Goal: Task Accomplishment & Management: Manage account settings

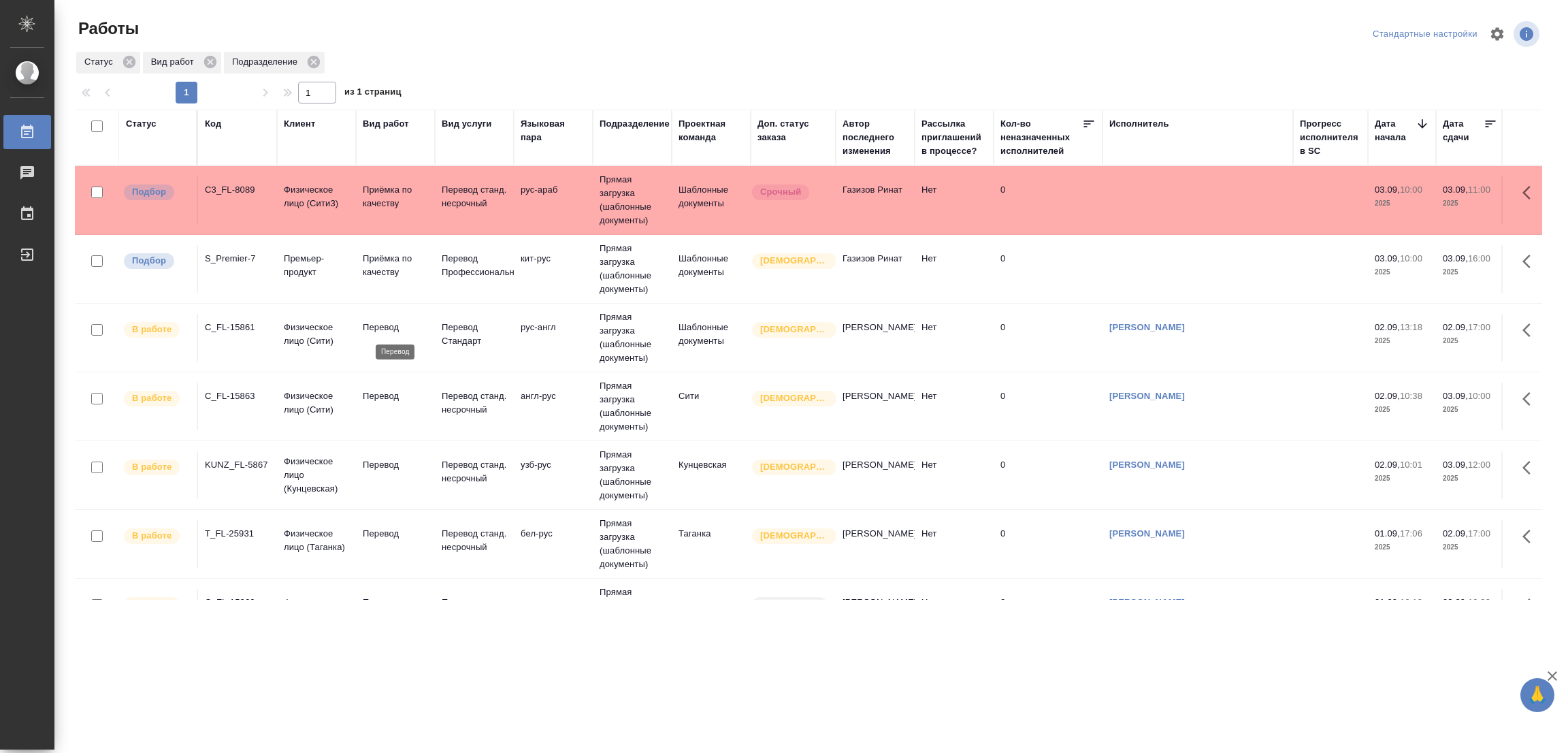
click at [390, 331] on p "Перевод" at bounding box center [396, 328] width 65 height 13
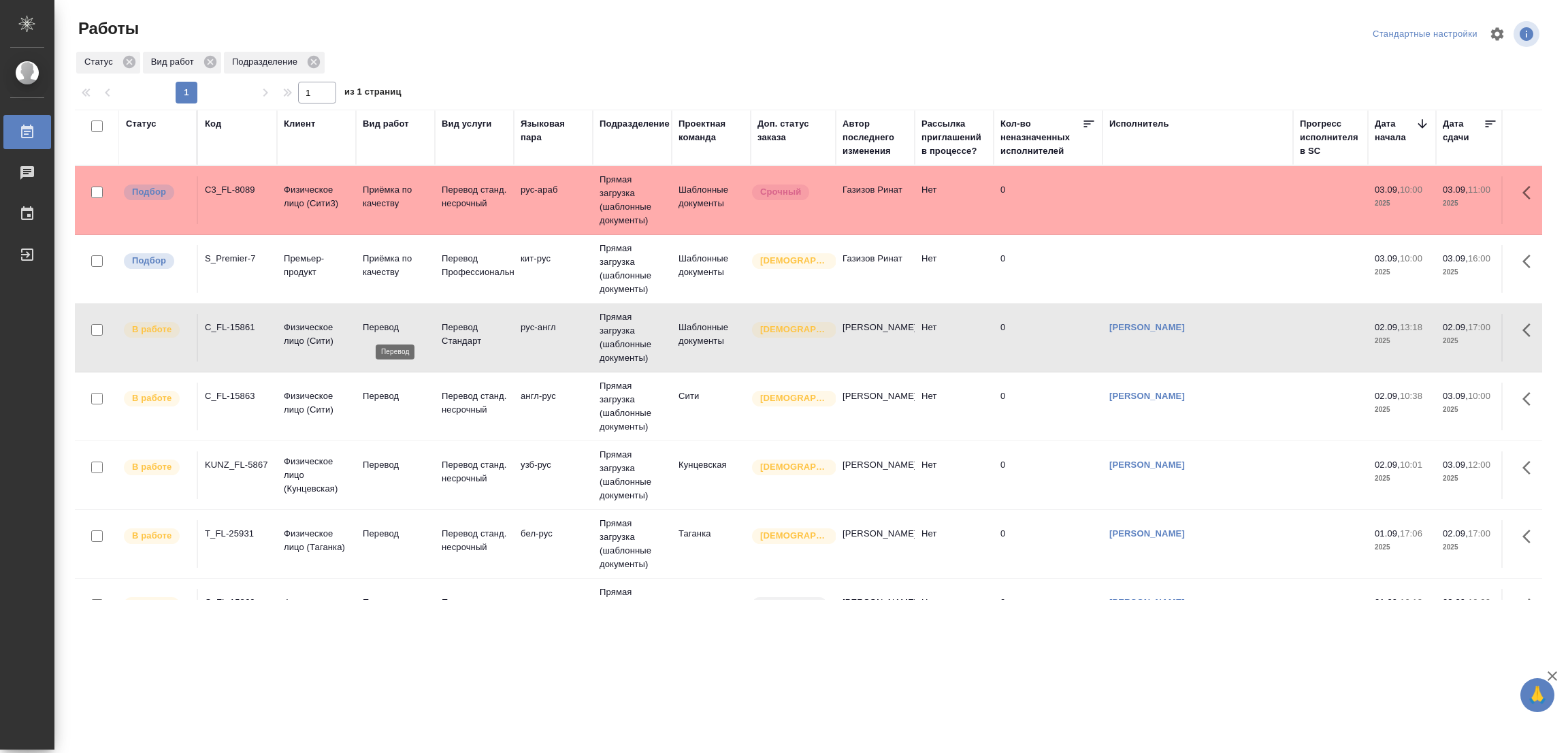
click at [390, 331] on p "Перевод" at bounding box center [396, 328] width 65 height 13
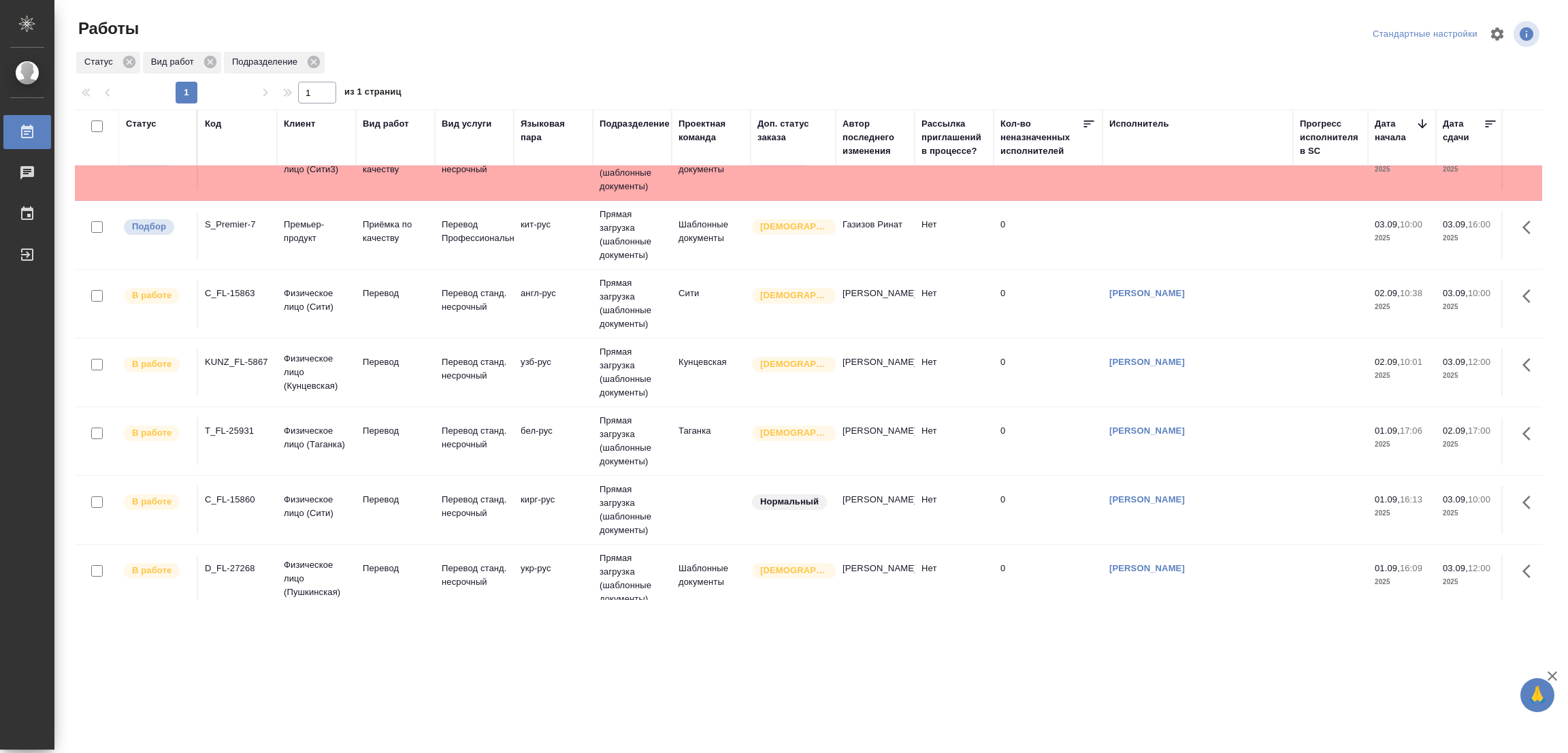
scroll to position [64, 0]
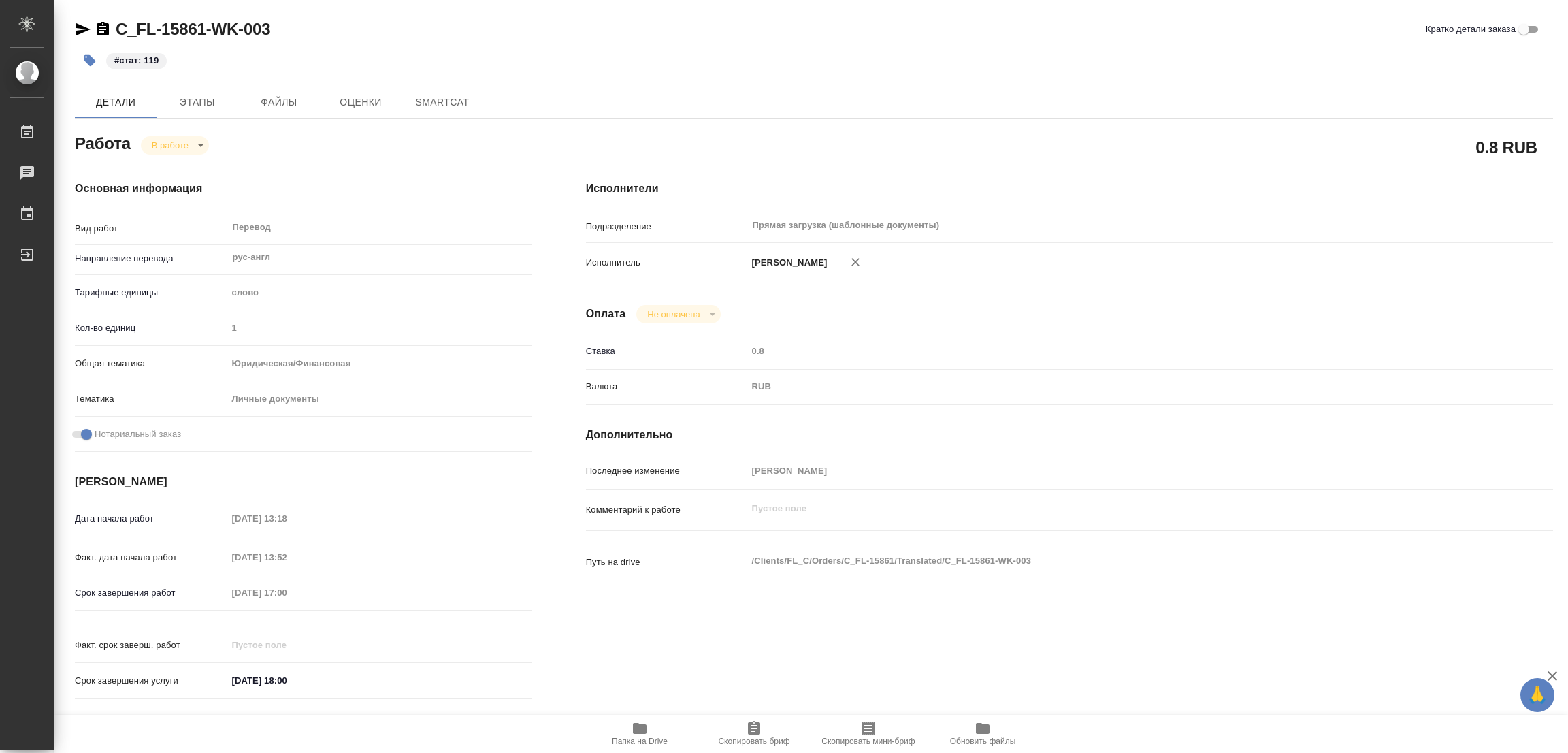
type textarea "x"
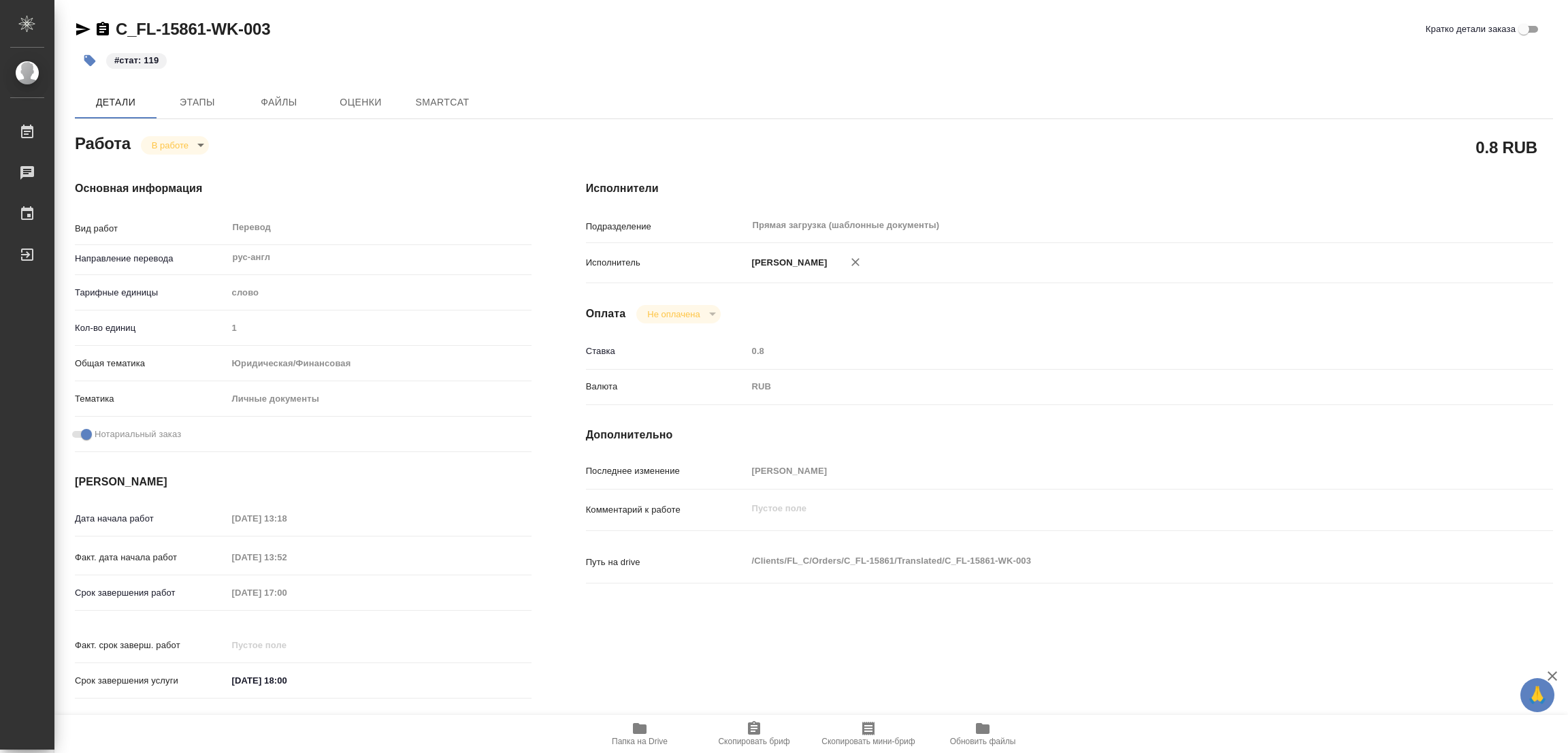
type textarea "x"
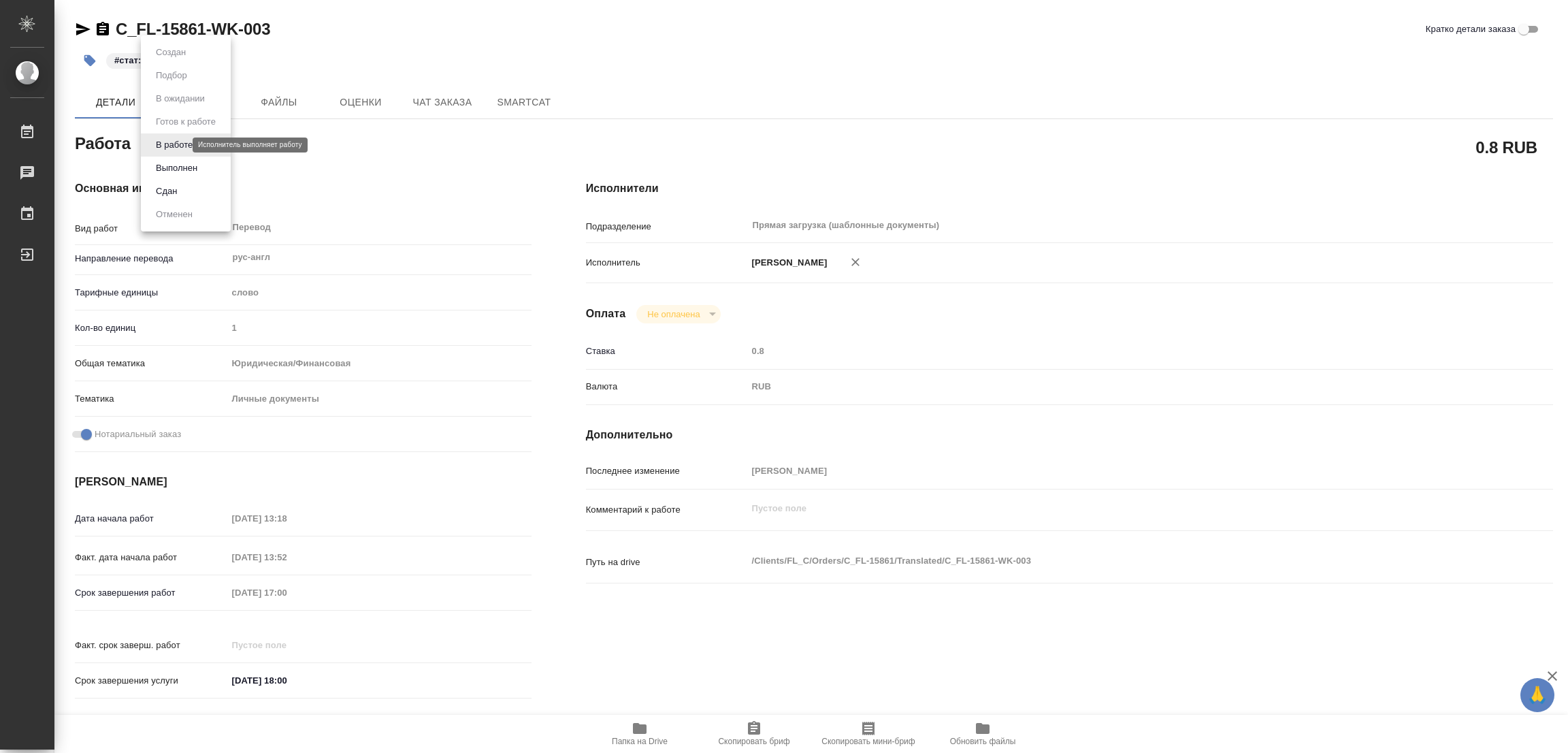
click at [165, 146] on body "🙏 .cls-1 fill:#fff; AWATERA Popova Galina Работы Чаты График Выйти C_FL-15861-W…" at bounding box center [784, 376] width 1568 height 753
type textarea "x"
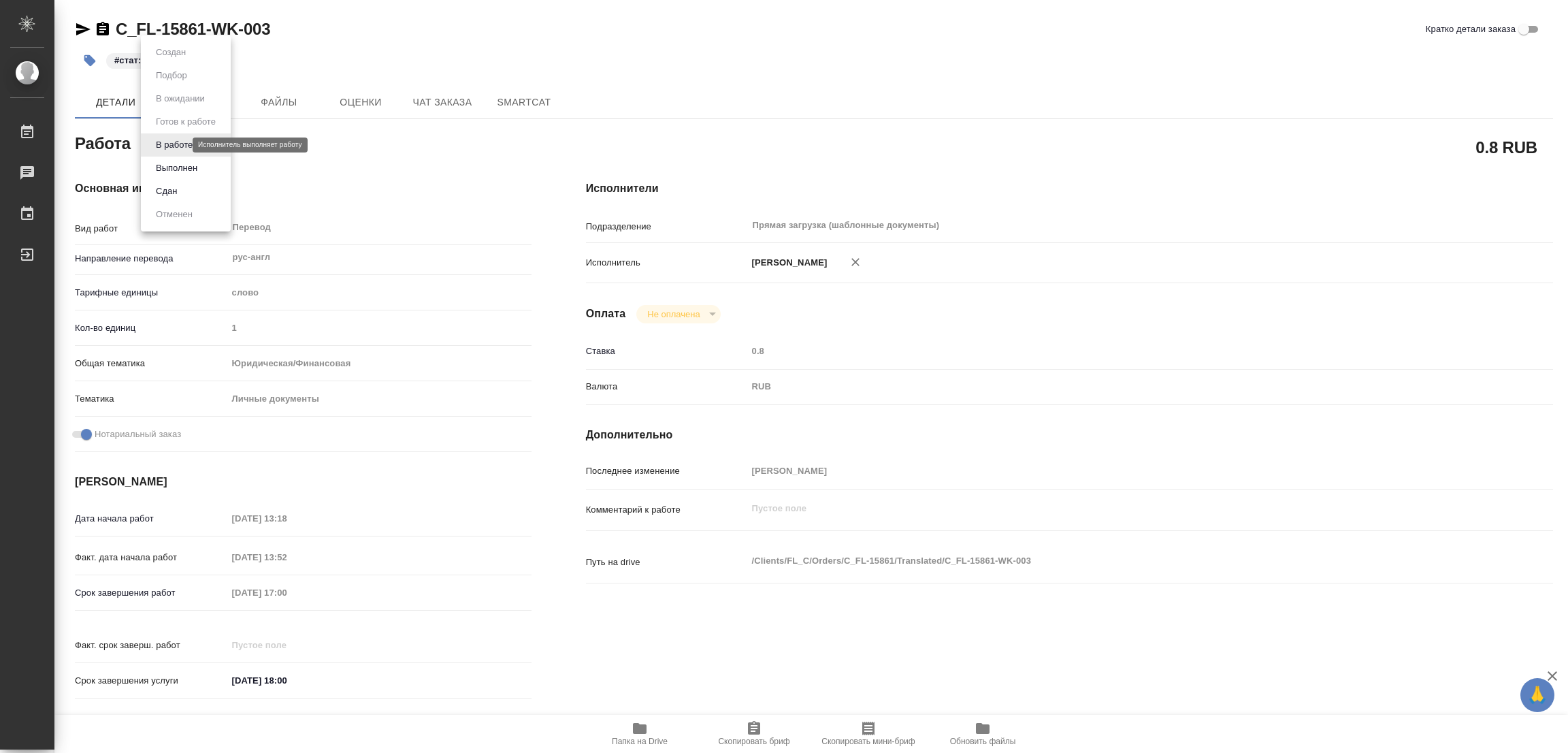
type textarea "x"
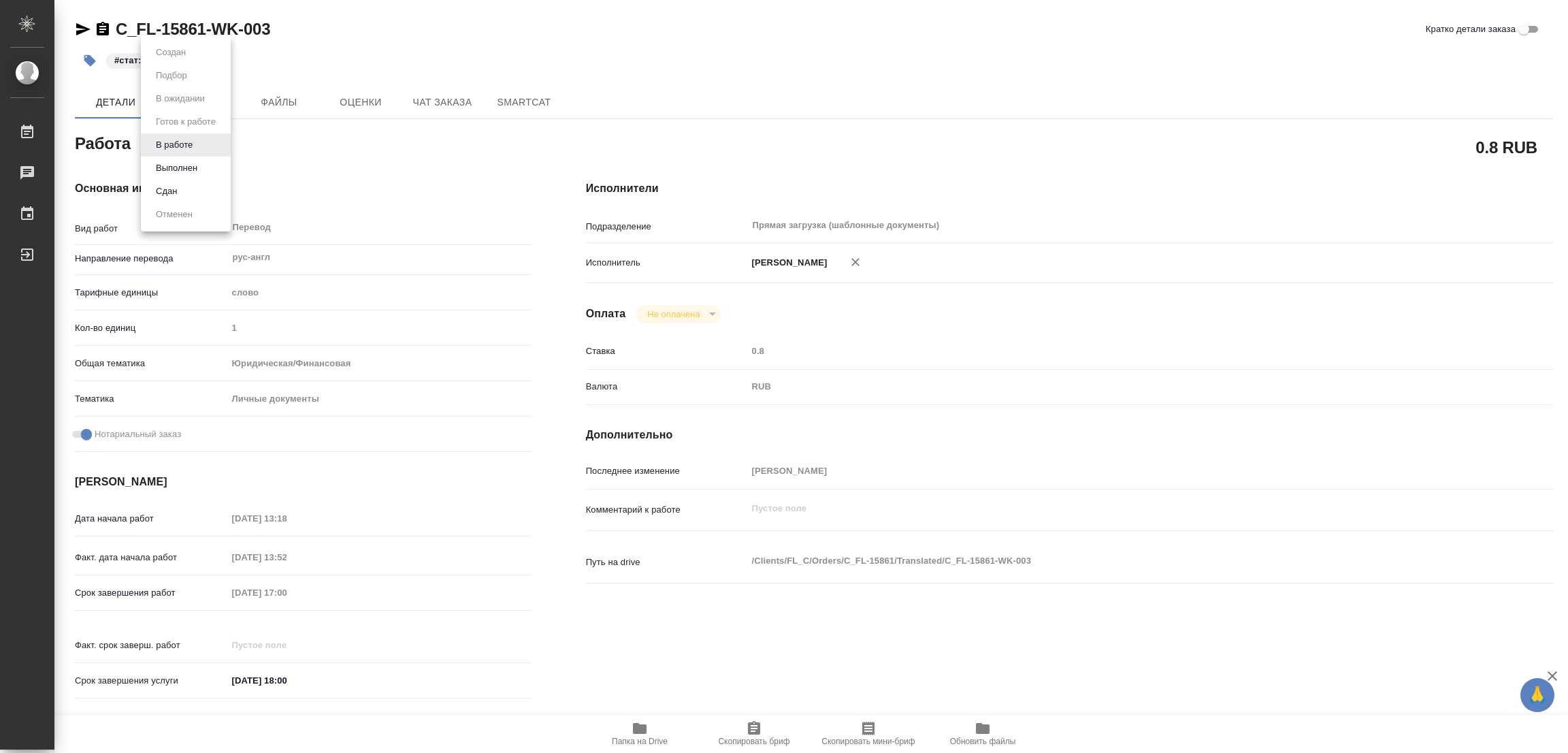
type textarea "x"
click at [181, 165] on button "Выполнен" at bounding box center [176, 168] width 50 height 15
type textarea "x"
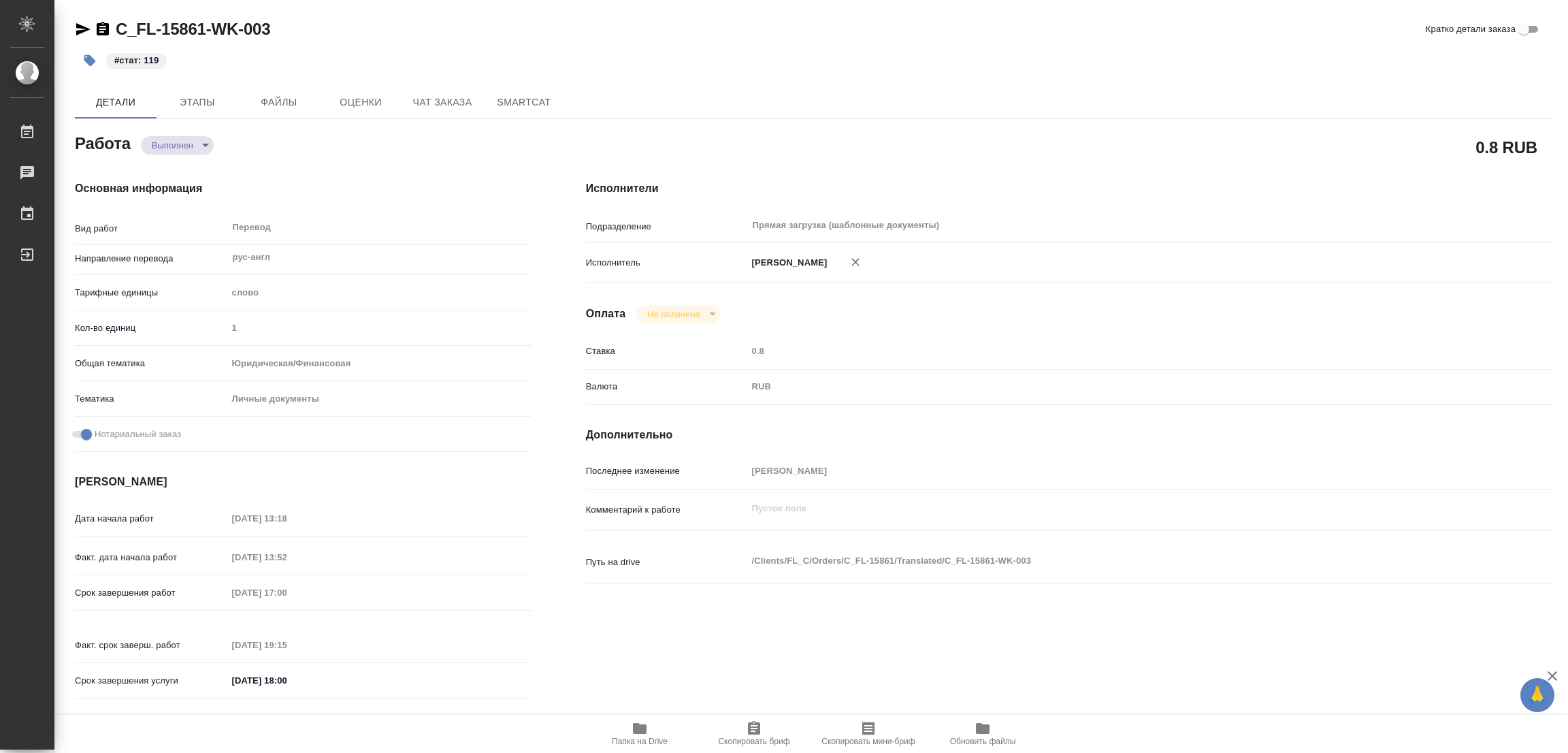
type textarea "x"
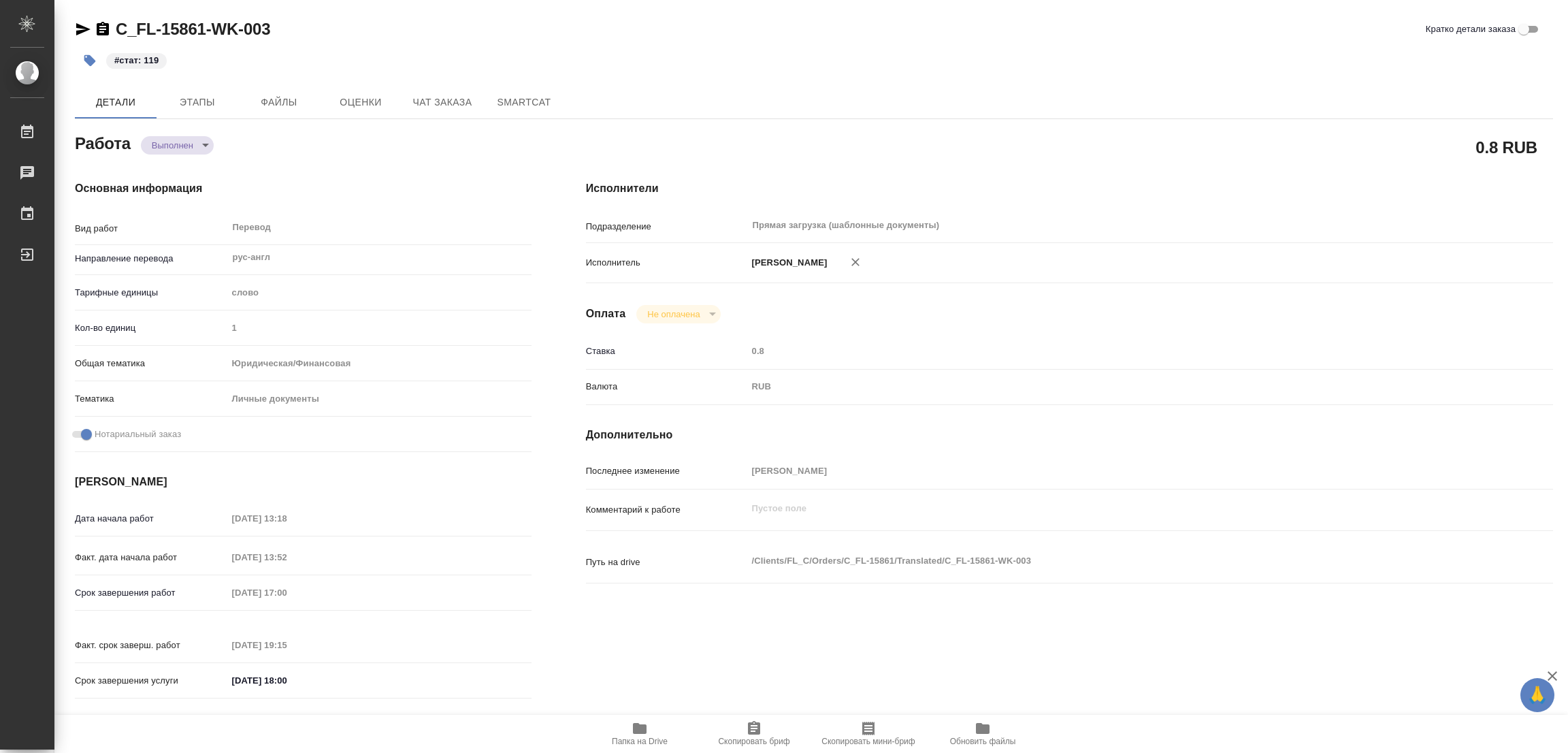
type textarea "x"
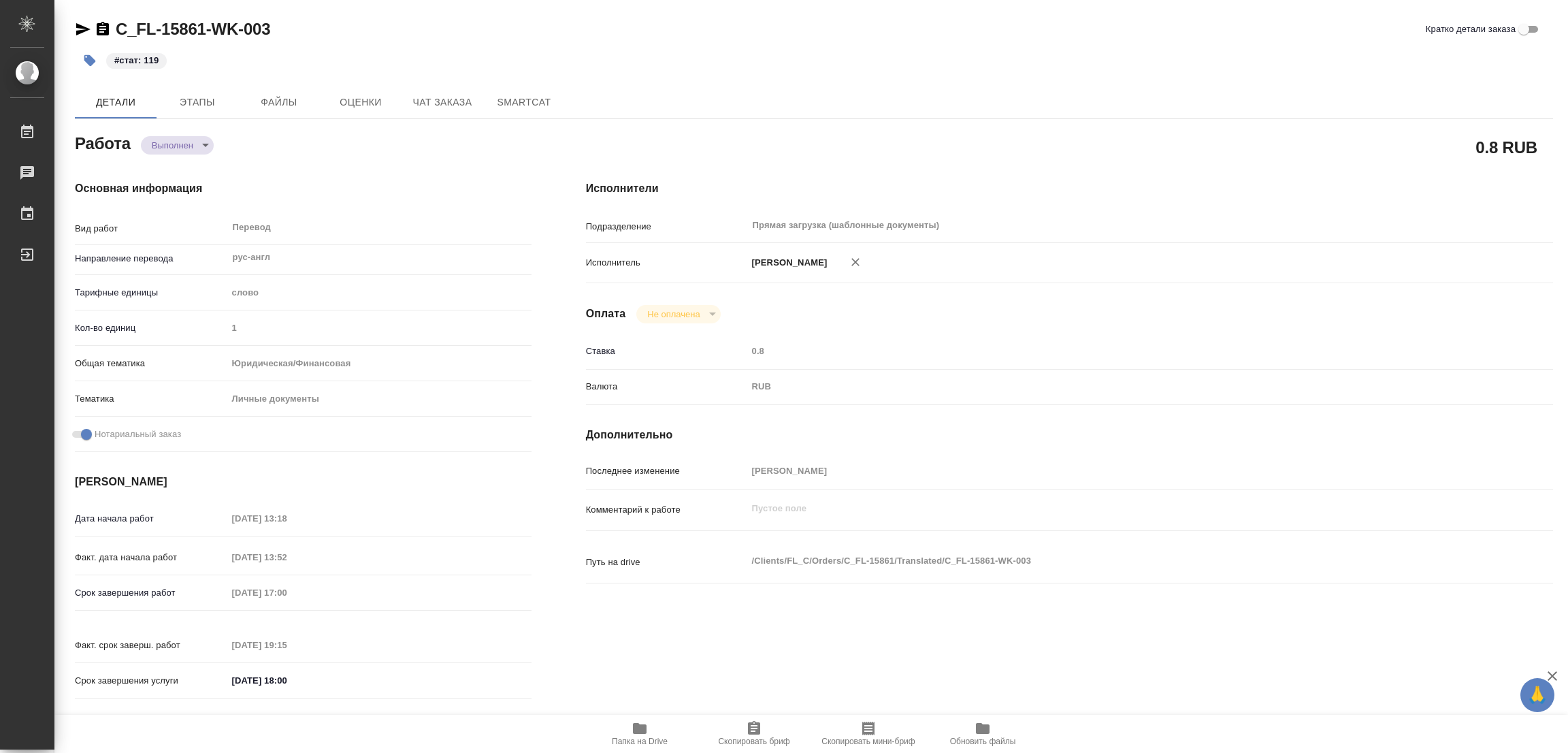
type textarea "x"
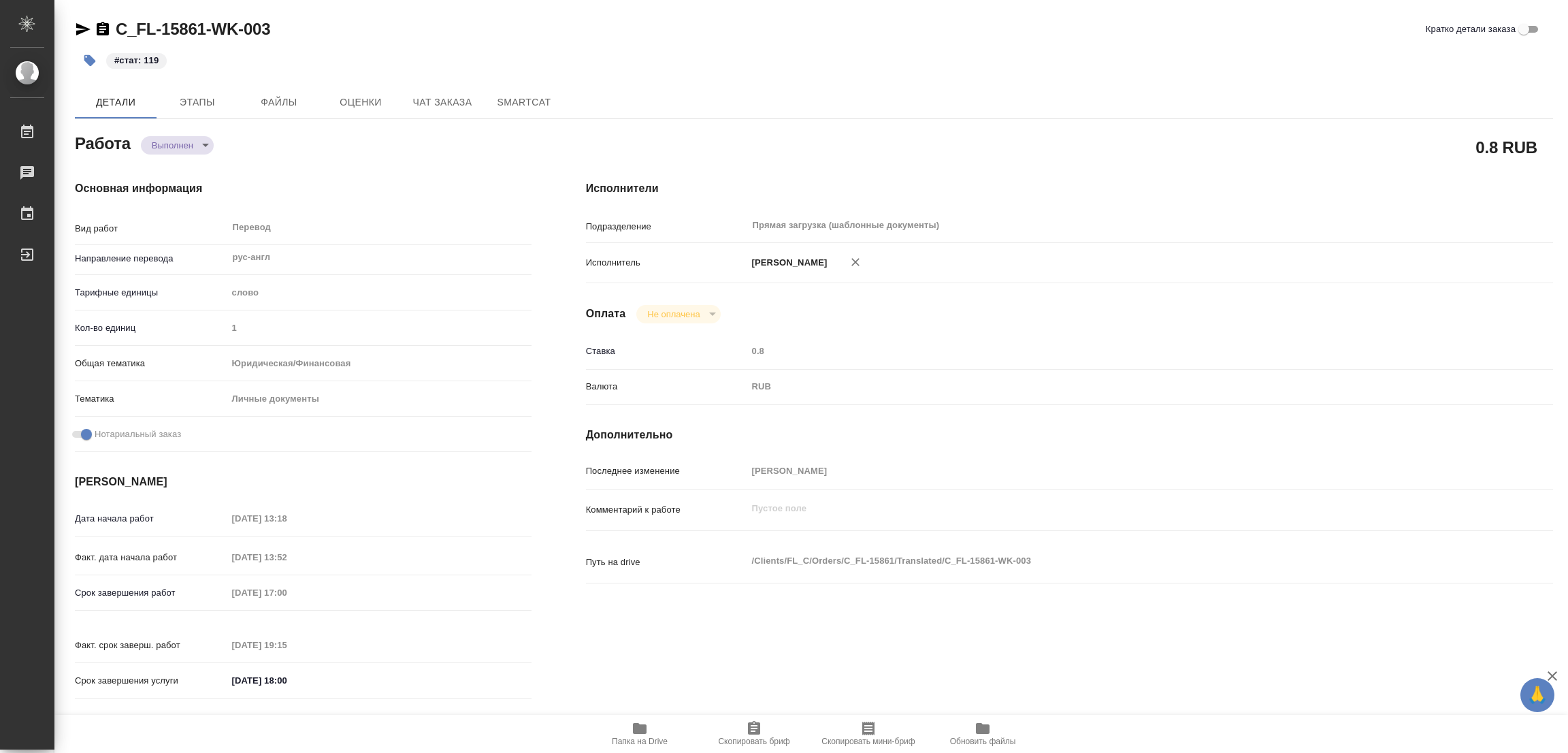
type textarea "x"
